Goal: Information Seeking & Learning: Check status

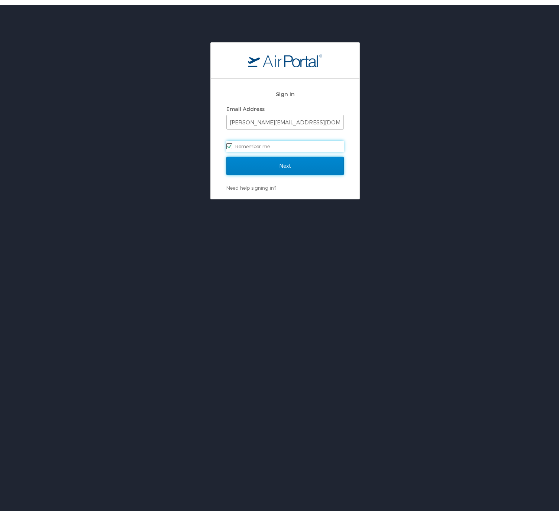
drag, startPoint x: 0, startPoint y: 0, endPoint x: 262, endPoint y: 136, distance: 295.3
click at [250, 155] on input "Next" at bounding box center [284, 161] width 117 height 19
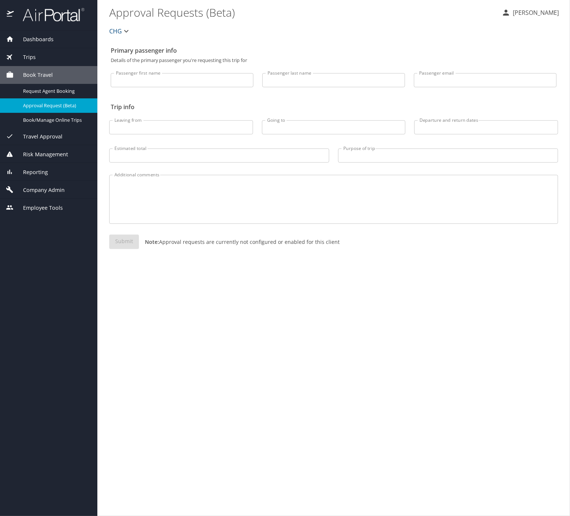
click at [58, 50] on div "Trips" at bounding box center [48, 57] width 97 height 18
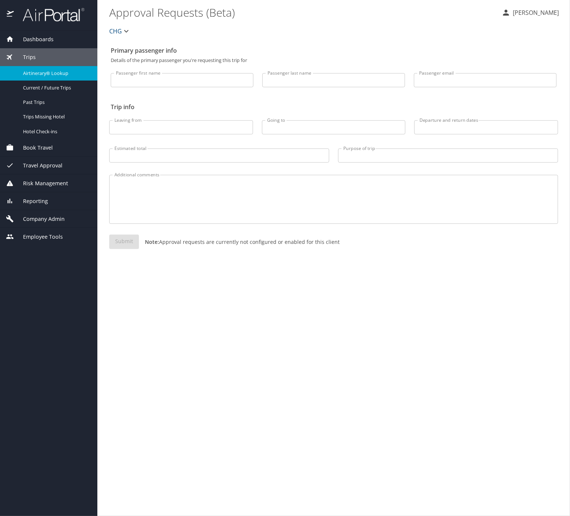
click at [73, 69] on div "Airtinerary® Lookup" at bounding box center [48, 73] width 85 height 9
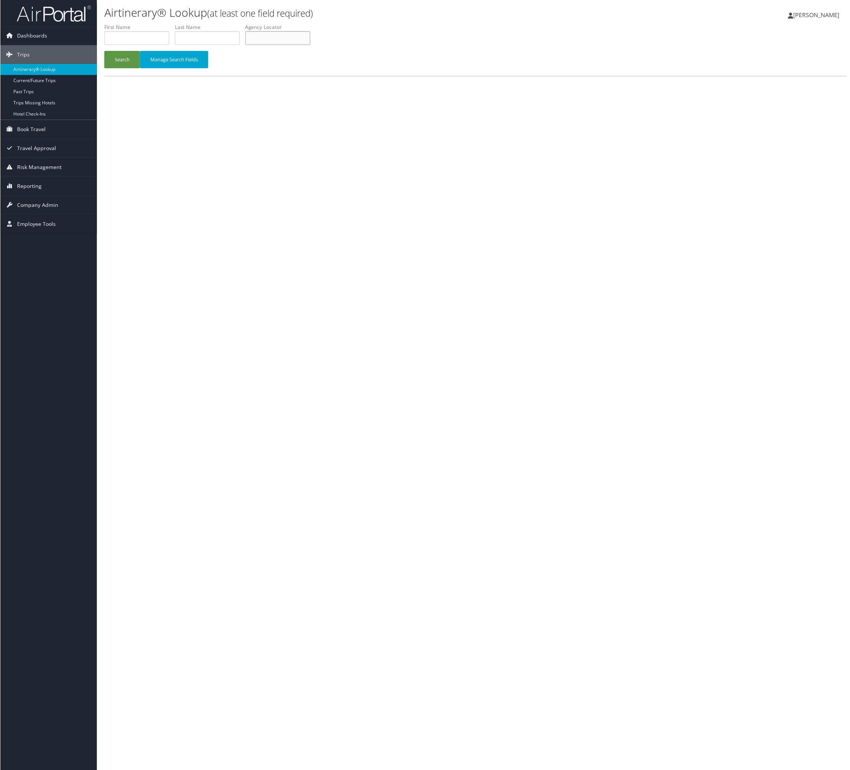
click at [310, 45] on input "text" at bounding box center [277, 38] width 65 height 14
paste input "WZUWAR"
click at [134, 76] on div "Search Manage Search Fields" at bounding box center [475, 63] width 755 height 25
click at [128, 68] on button "Search" at bounding box center [122, 59] width 36 height 17
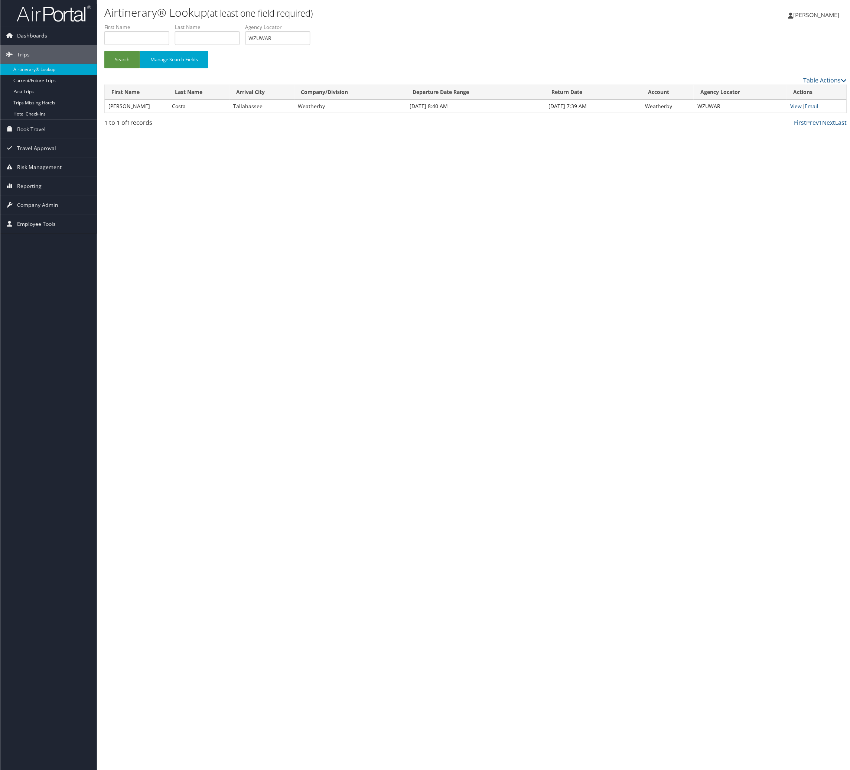
drag, startPoint x: 150, startPoint y: 151, endPoint x: 821, endPoint y: 100, distance: 672.6
click at [199, 113] on tr "[PERSON_NAME] Tallahassee Weatherby [DATE] 8:40 AM [DATE] 7:39 AM Weatherby WZU…" at bounding box center [475, 106] width 743 height 13
click at [791, 110] on link "View" at bounding box center [797, 106] width 12 height 7
click at [310, 45] on input "WZUWAR" at bounding box center [277, 38] width 65 height 14
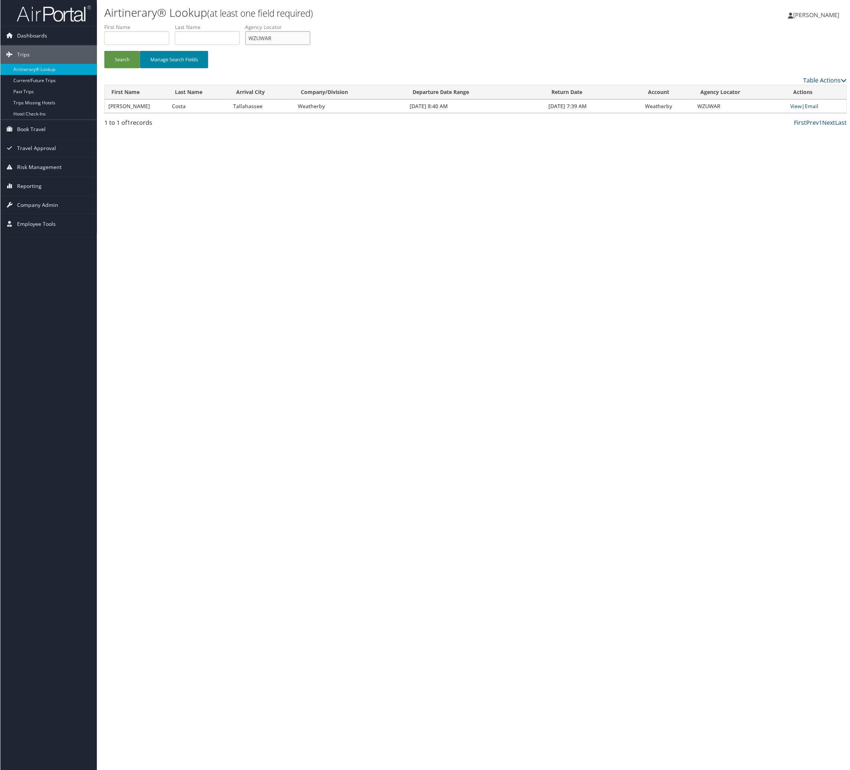
paste input "QMPXVU"
click at [119, 68] on button "Search" at bounding box center [122, 59] width 36 height 17
click at [310, 45] on input "QMPXVU" at bounding box center [277, 38] width 65 height 14
paste input "FULNBF"
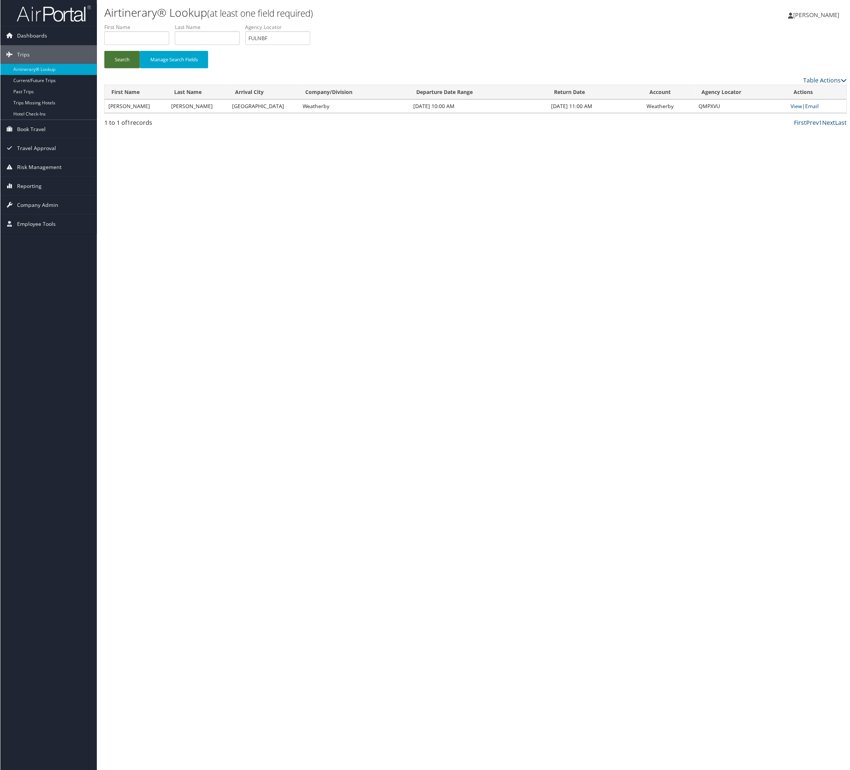
click at [131, 68] on button "Search" at bounding box center [122, 59] width 36 height 17
click at [310, 45] on input "FULNBF" at bounding box center [277, 38] width 65 height 14
drag, startPoint x: 372, startPoint y: 54, endPoint x: 327, endPoint y: 63, distance: 45.5
click at [310, 45] on input "FULNBF" at bounding box center [277, 38] width 65 height 14
paste input "AIRJEE"
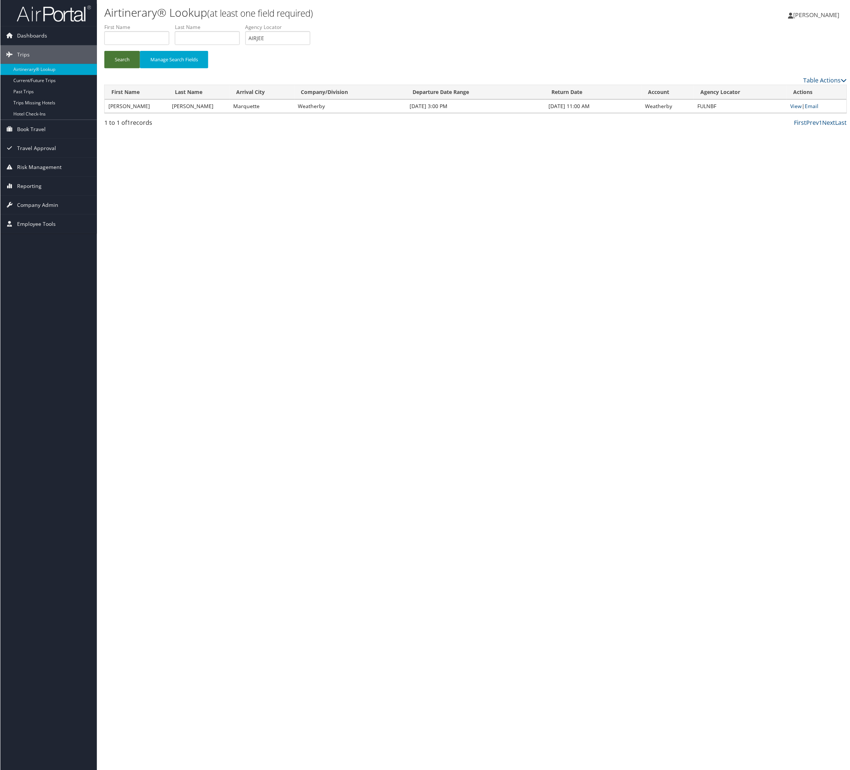
drag, startPoint x: 126, startPoint y: 76, endPoint x: 152, endPoint y: 9, distance: 72.7
click at [126, 68] on button "Search" at bounding box center [122, 59] width 36 height 17
click at [310, 45] on input "AIRJEE" at bounding box center [277, 38] width 65 height 14
paste input "IWNGRV"
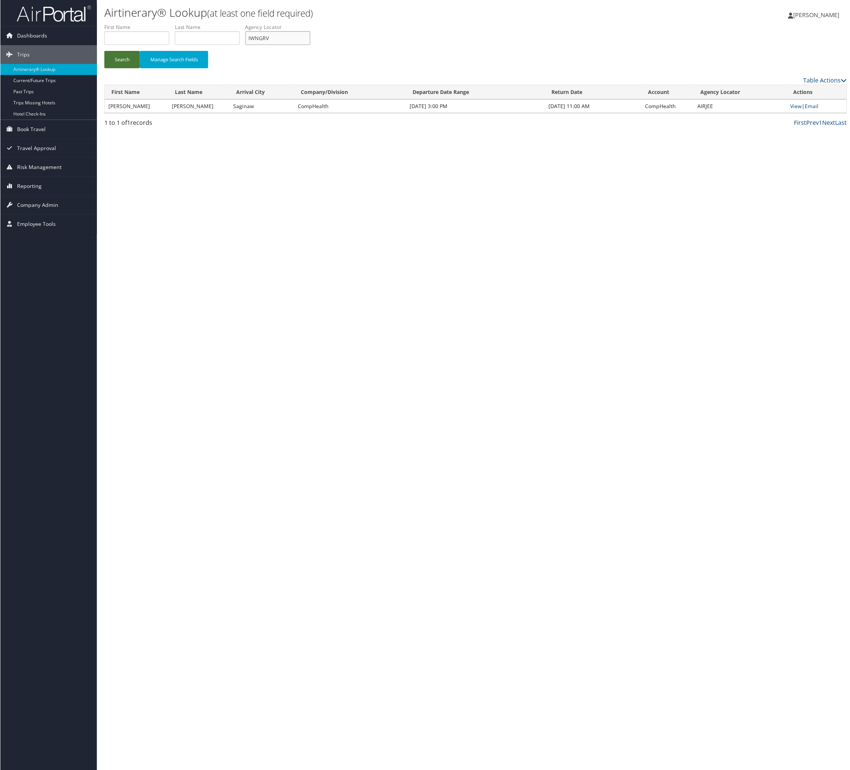
type input "IWNGRV"
drag, startPoint x: 119, startPoint y: 89, endPoint x: 117, endPoint y: 51, distance: 38.4
click at [121, 68] on button "Search" at bounding box center [122, 59] width 36 height 17
click at [820, 110] on link "Email" at bounding box center [813, 106] width 14 height 7
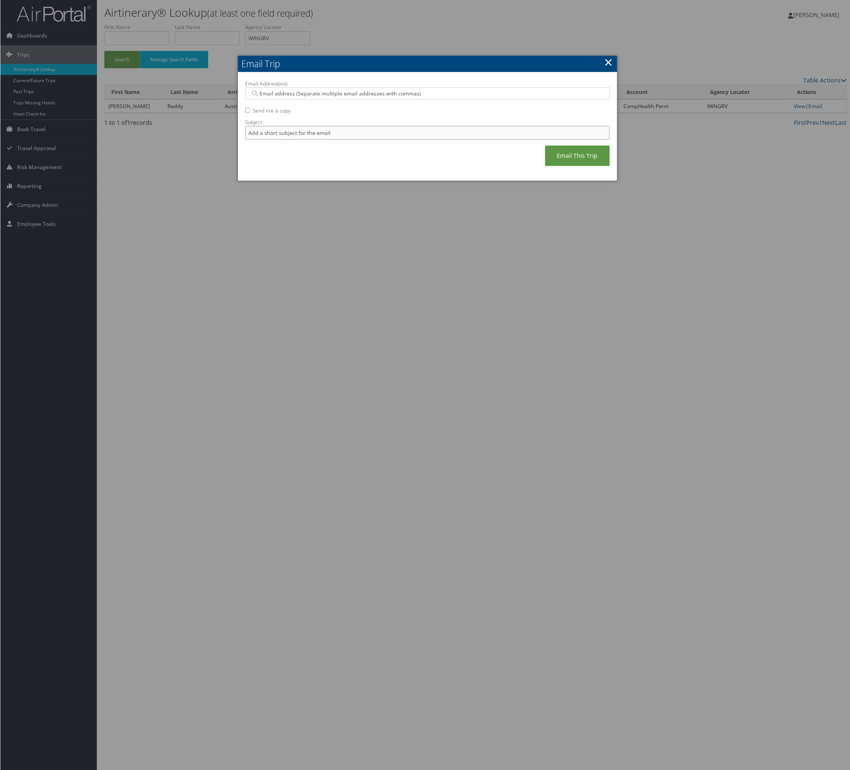
click at [324, 140] on input "Subject:" at bounding box center [427, 133] width 365 height 14
click at [405, 140] on input "Itinerary Change. Please see notes in TR-748126" at bounding box center [427, 133] width 365 height 14
paste input "65802"
type input "Itinerary Change. Please see notes in TR-765802"
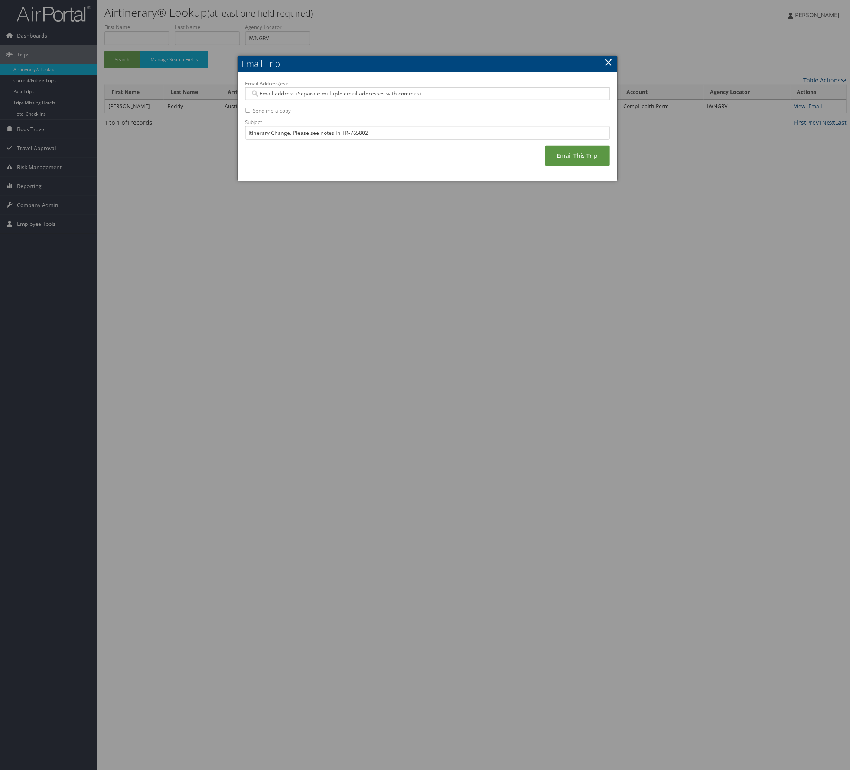
click at [386, 97] on input "Email Address(es):" at bounding box center [422, 93] width 345 height 7
type input "mcke"
click at [403, 120] on div "[PERSON_NAME][EMAIL_ADDRESS][PERSON_NAME][DOMAIN_NAME]" at bounding box center [430, 119] width 352 height 7
type input "[PERSON_NAME][EMAIL_ADDRESS][PERSON_NAME][DOMAIN_NAME]"
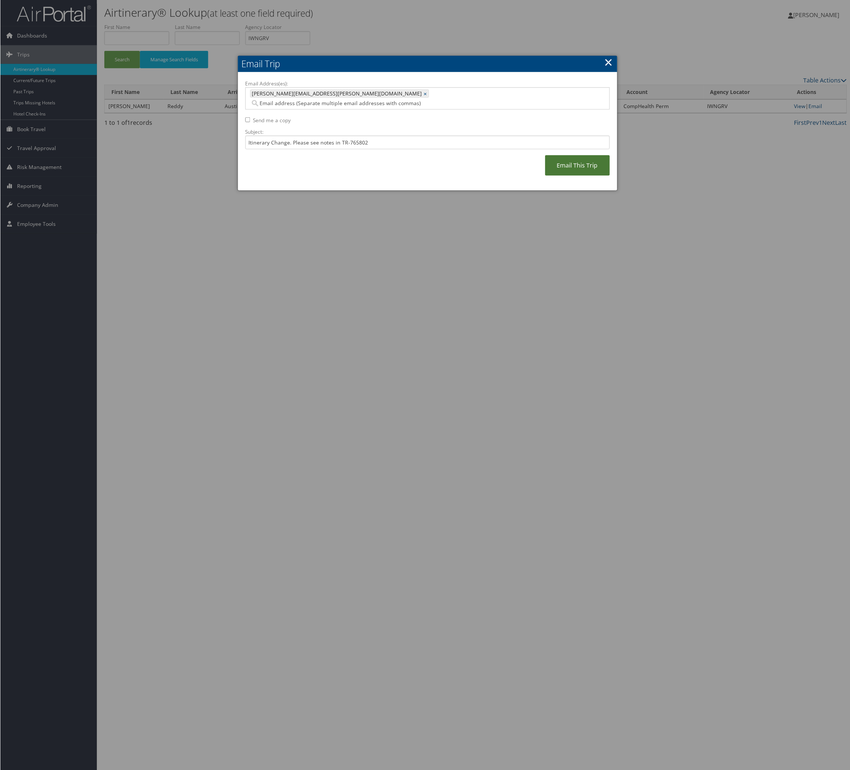
click at [557, 176] on link "Email This Trip" at bounding box center [577, 165] width 65 height 20
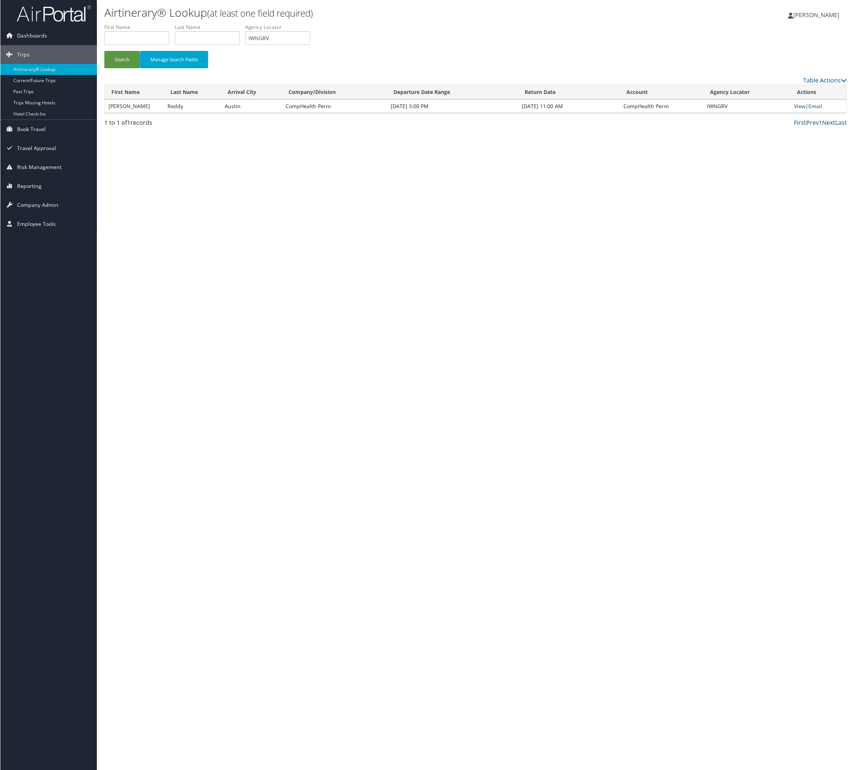
click at [316, 31] on label "Agency Locator" at bounding box center [280, 26] width 71 height 7
drag, startPoint x: 345, startPoint y: 42, endPoint x: 349, endPoint y: 48, distance: 6.9
click at [316, 47] on li "Agency Locator IWNGRV" at bounding box center [280, 36] width 71 height 27
click at [310, 45] on input "IWNGRV" at bounding box center [277, 38] width 65 height 14
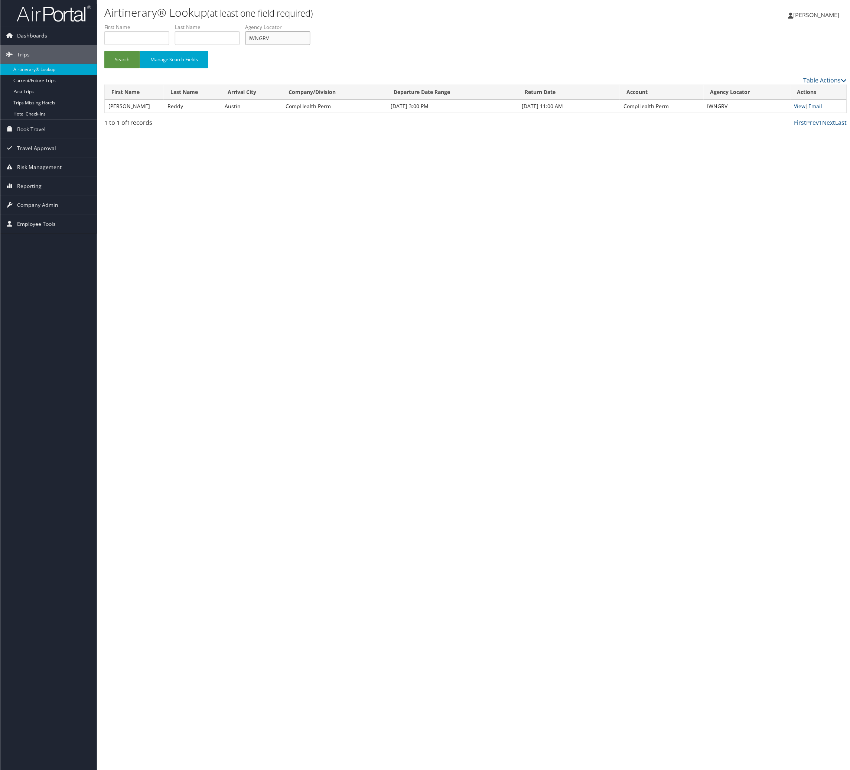
paste input "QCJINS"
click at [128, 68] on button "Search" at bounding box center [122, 59] width 36 height 17
click at [316, 31] on label "Agency Locator" at bounding box center [280, 26] width 71 height 7
click at [310, 45] on input "QCJINS" at bounding box center [277, 38] width 65 height 14
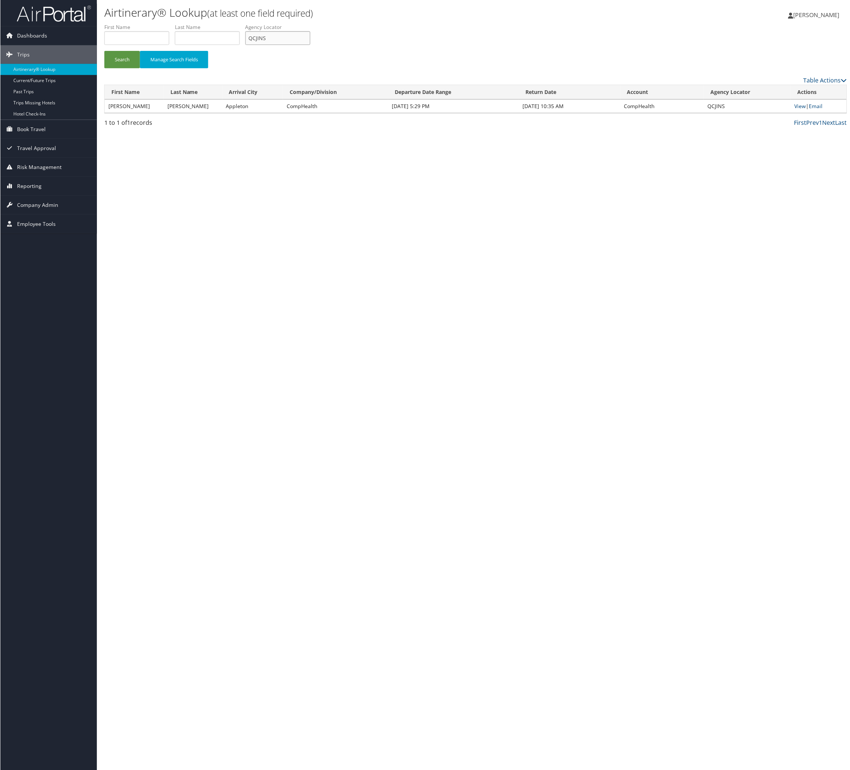
paste input "OKSZOD"
type input "OKSZOD"
drag, startPoint x: 142, startPoint y: 74, endPoint x: 142, endPoint y: 79, distance: 4.5
click at [140, 68] on button "Search" at bounding box center [122, 59] width 36 height 17
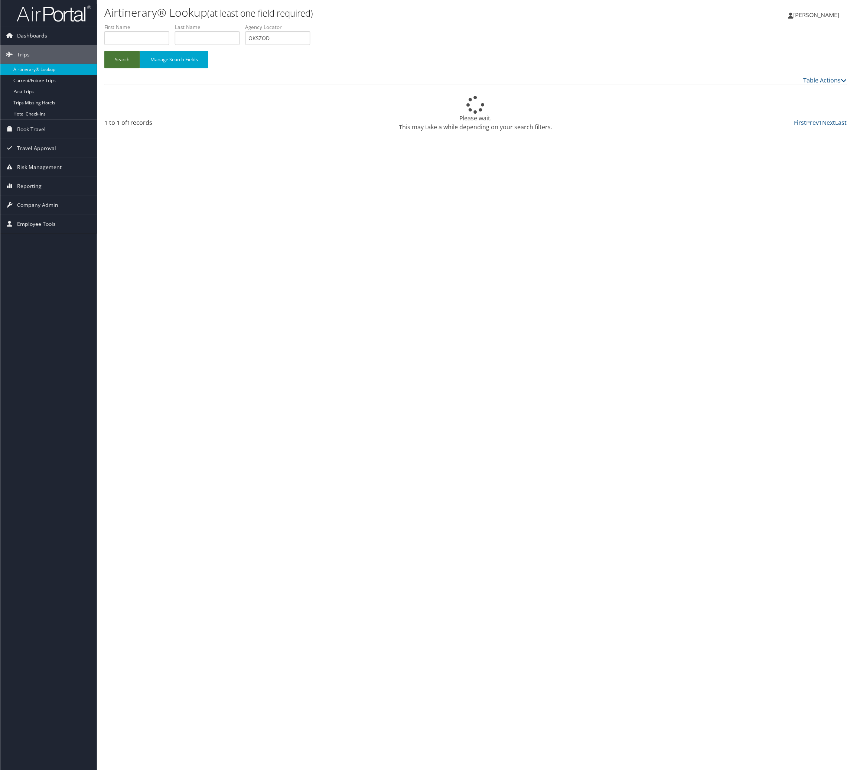
click at [136, 68] on button "Search" at bounding box center [122, 59] width 36 height 17
